Goal: Task Accomplishment & Management: Complete application form

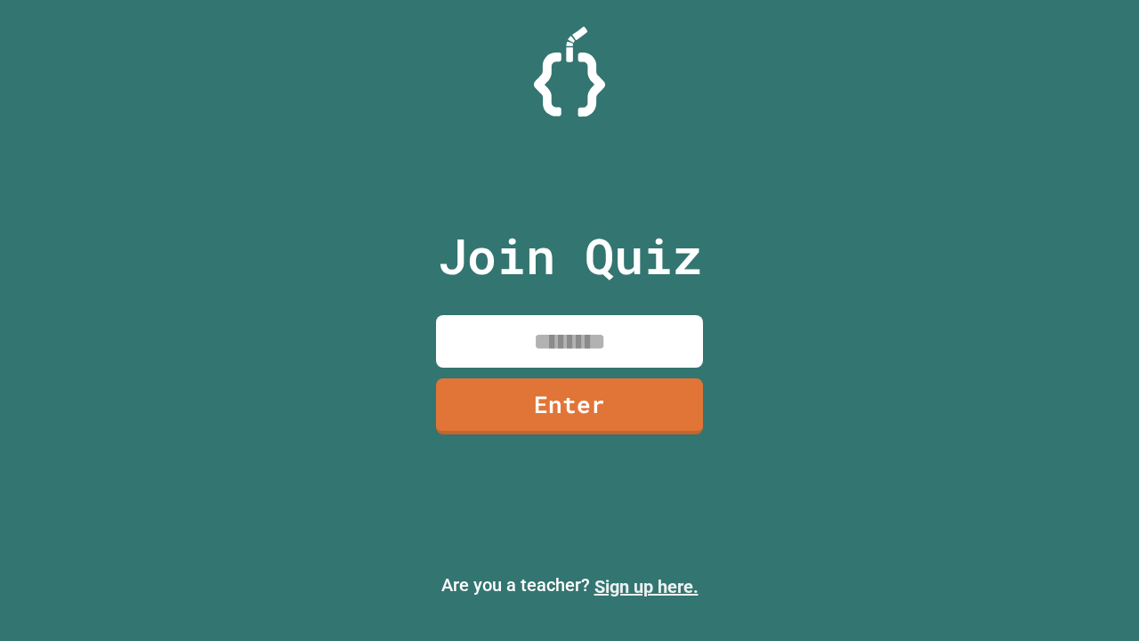
click at [646, 586] on link "Sign up here." at bounding box center [646, 586] width 104 height 21
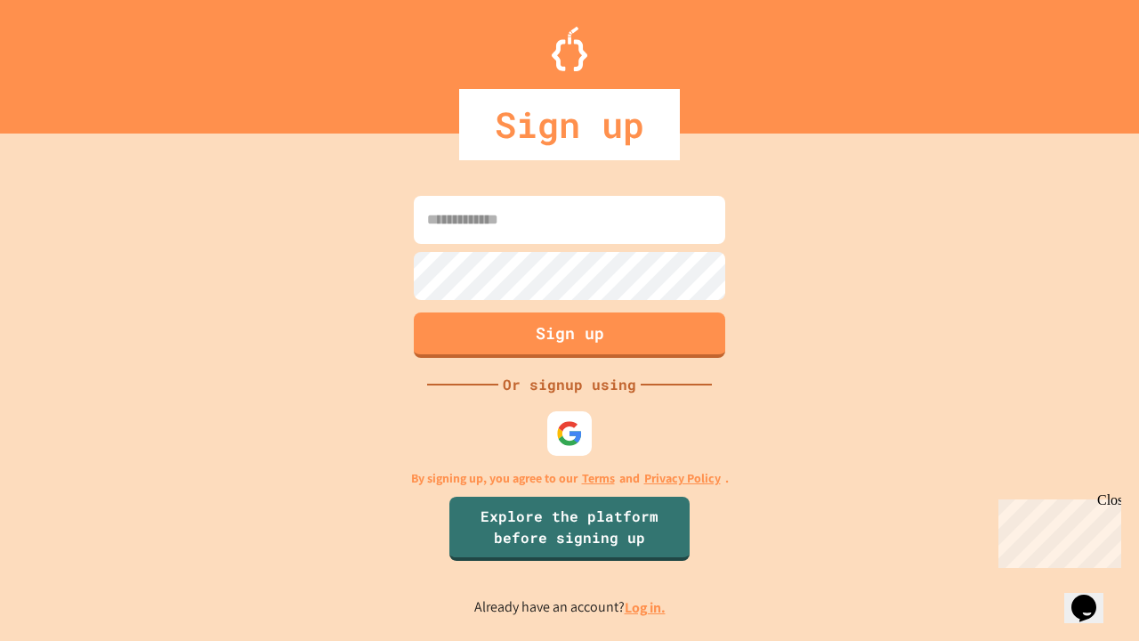
click at [646, 607] on link "Log in." at bounding box center [645, 607] width 41 height 19
